Goal: Use online tool/utility: Utilize a website feature to perform a specific function

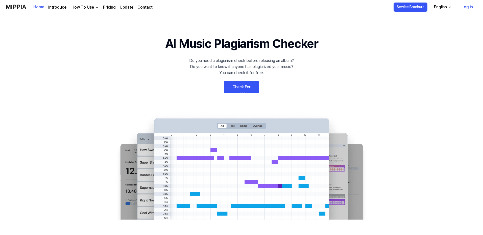
click at [471, 8] on link "Log in" at bounding box center [466, 7] width 19 height 14
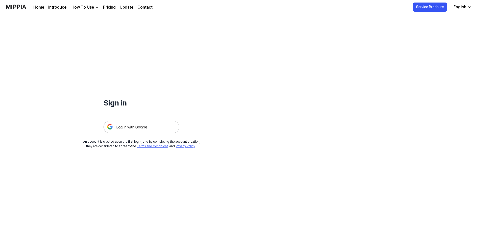
click at [131, 120] on img at bounding box center [142, 126] width 76 height 13
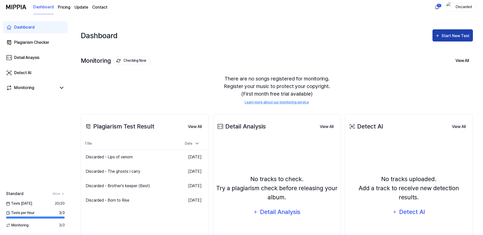
click at [449, 33] on div "Start New Test" at bounding box center [455, 36] width 29 height 7
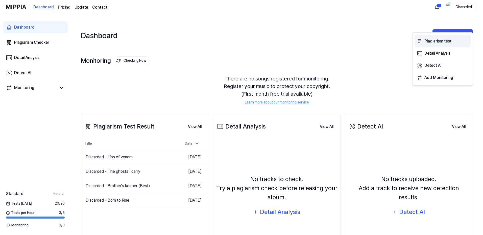
click at [447, 40] on div "Plagiarism test" at bounding box center [446, 41] width 44 height 7
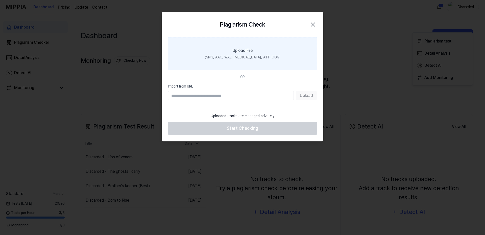
click at [246, 57] on div "(MP3, AAC, WAV, FLAC, AIFF, OGG)" at bounding box center [243, 57] width 76 height 5
click at [0, 0] on input "Upload File (MP3, AAC, WAV, FLAC, AIFF, OGG)" at bounding box center [0, 0] width 0 height 0
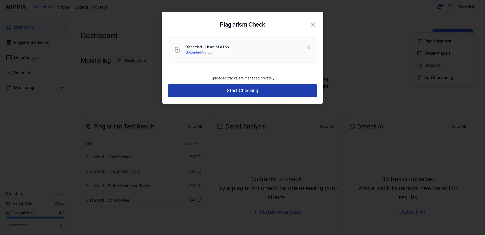
click at [243, 94] on button "Start Checking" at bounding box center [242, 90] width 149 height 13
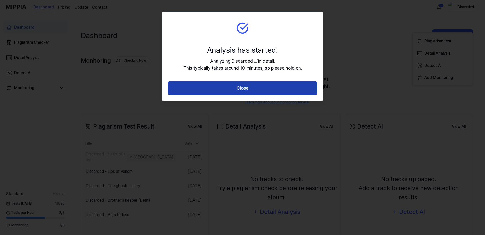
click at [244, 89] on button "Close" at bounding box center [242, 87] width 149 height 13
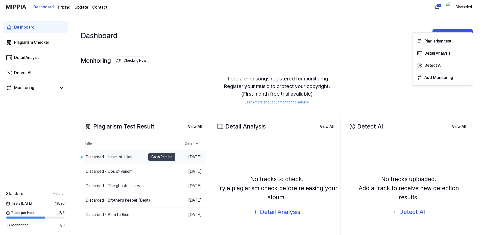
click at [116, 154] on div "Discarded - Heart of a lion" at bounding box center [109, 157] width 47 height 6
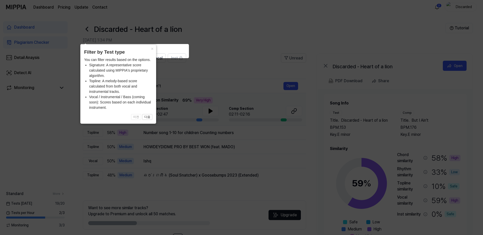
scroll to position [20, 0]
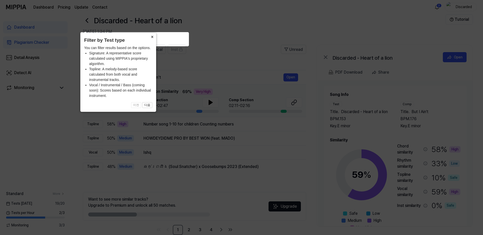
click at [153, 40] on button "×" at bounding box center [152, 36] width 8 height 7
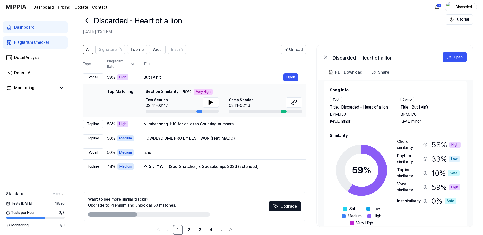
scroll to position [16, 0]
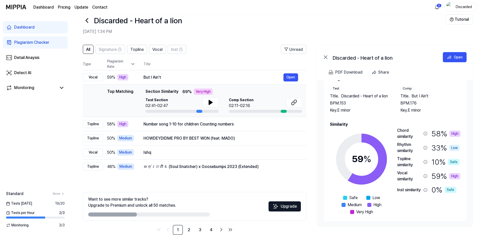
click at [456, 52] on div "Discarded - Heart of a lion Open" at bounding box center [394, 56] width 156 height 22
click at [456, 54] on div "Open" at bounding box center [458, 57] width 9 height 6
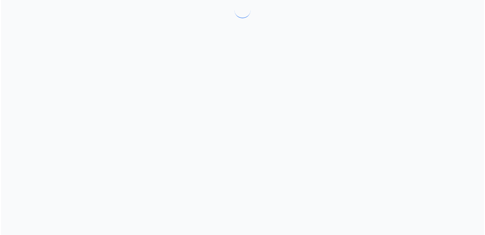
scroll to position [0, 0]
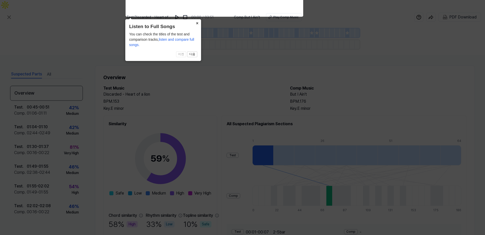
click at [198, 23] on button "×" at bounding box center [197, 22] width 8 height 7
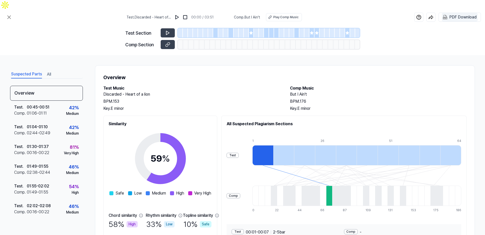
click at [455, 14] on div "PDF Download" at bounding box center [462, 17] width 27 height 7
